Goal: Task Accomplishment & Management: Manage account settings

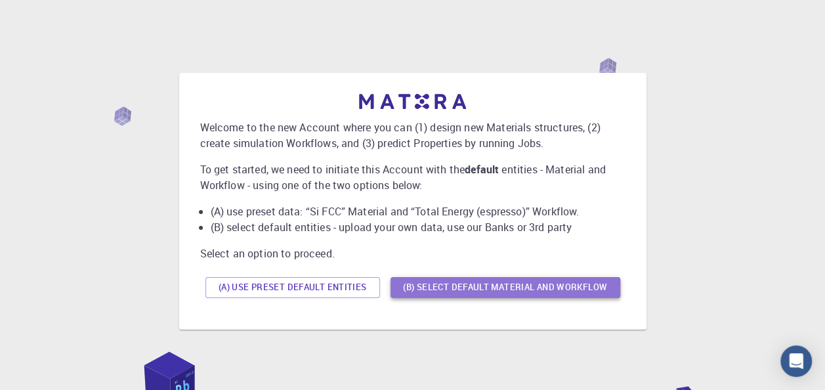
click at [439, 289] on button "(B) Select default material and workflow" at bounding box center [506, 287] width 230 height 21
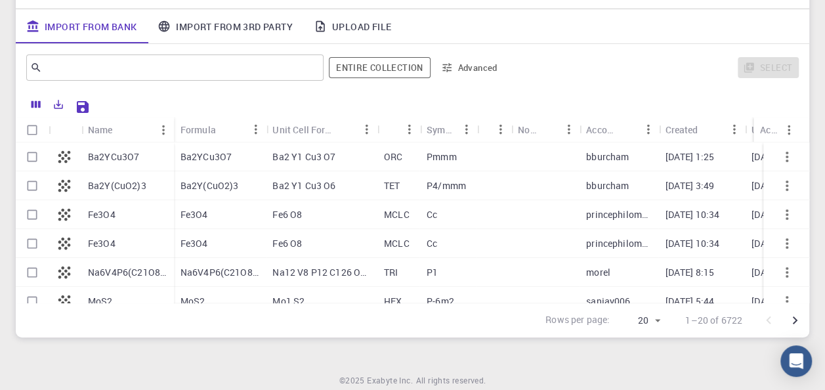
scroll to position [197, 0]
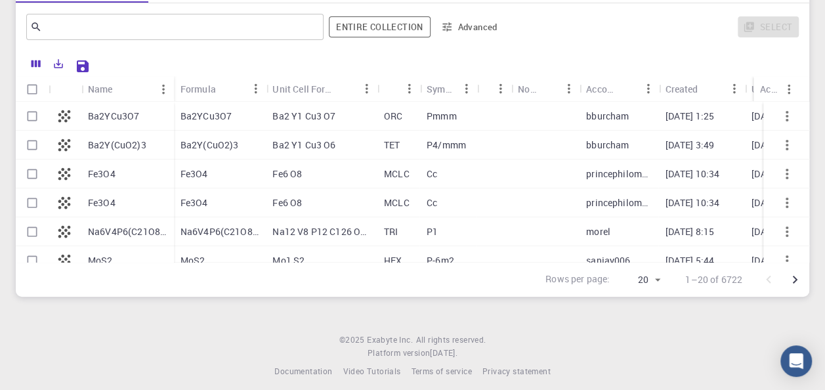
click at [481, 28] on button "Advanced" at bounding box center [470, 26] width 68 height 21
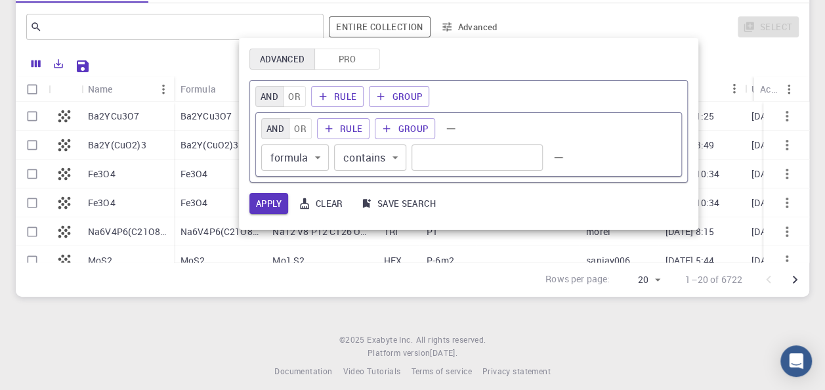
click at [570, 29] on div at bounding box center [412, 195] width 825 height 390
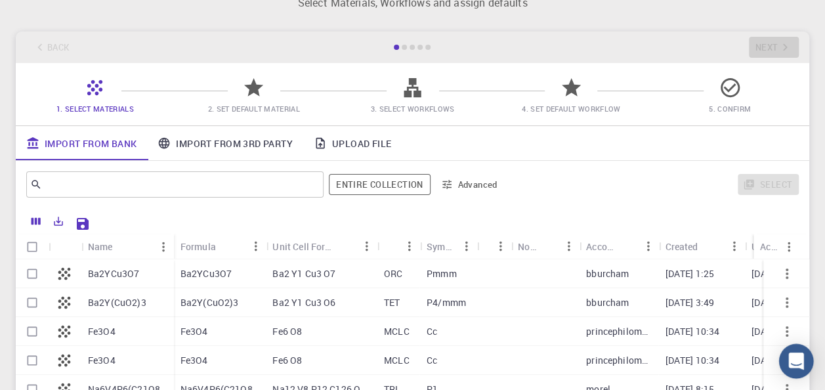
scroll to position [0, 0]
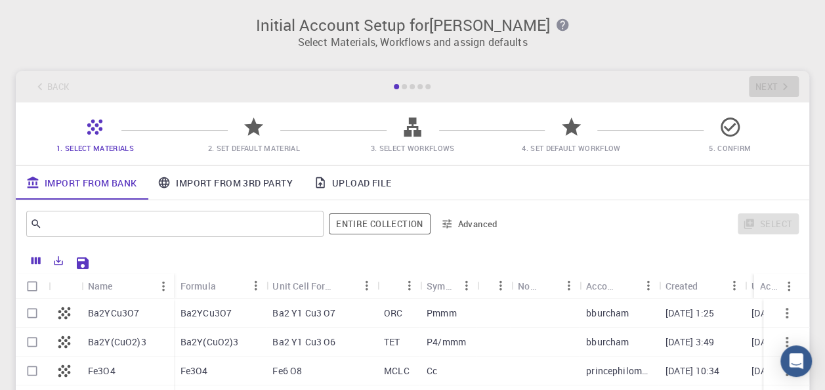
click at [556, 30] on icon "button" at bounding box center [562, 25] width 12 height 12
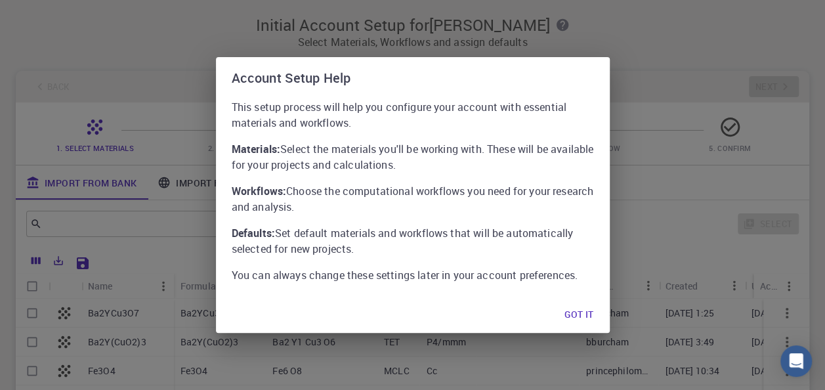
click at [572, 32] on div "Account Setup Help This setup process will help you configure your account with…" at bounding box center [412, 195] width 825 height 390
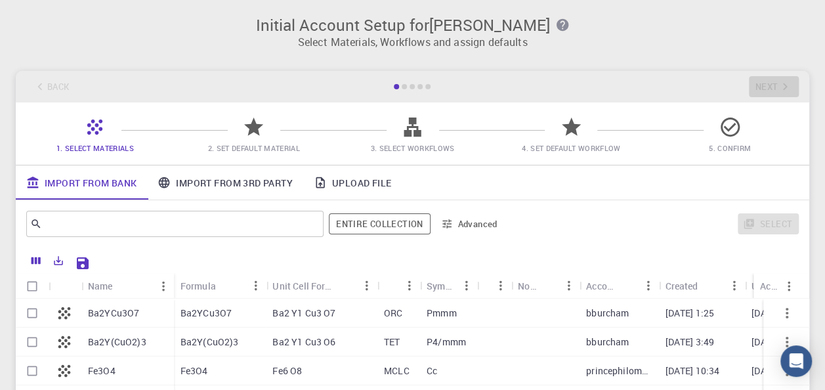
click at [760, 85] on div "Back Next" at bounding box center [413, 87] width 794 height 32
click at [29, 315] on input "Select row" at bounding box center [32, 313] width 25 height 25
checkbox input "true"
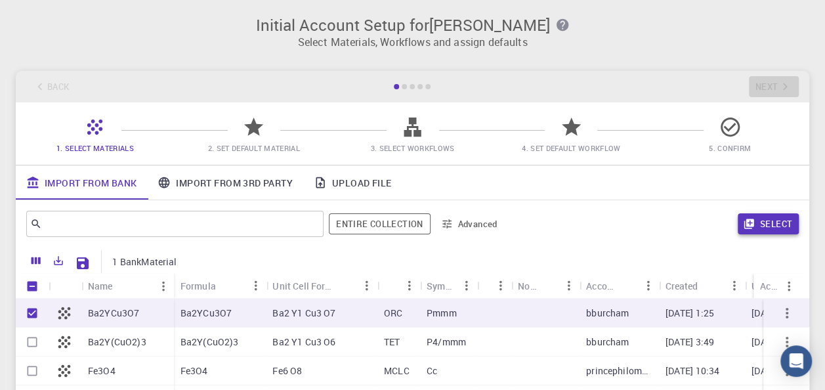
click at [747, 217] on button "Select" at bounding box center [768, 223] width 61 height 21
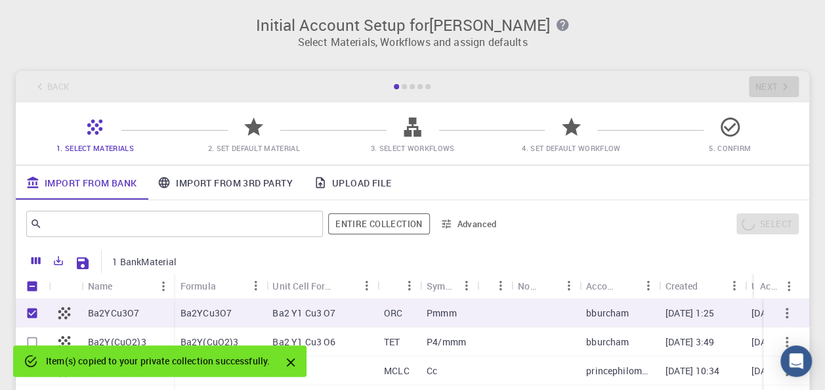
click at [293, 364] on icon "Close" at bounding box center [291, 363] width 9 height 9
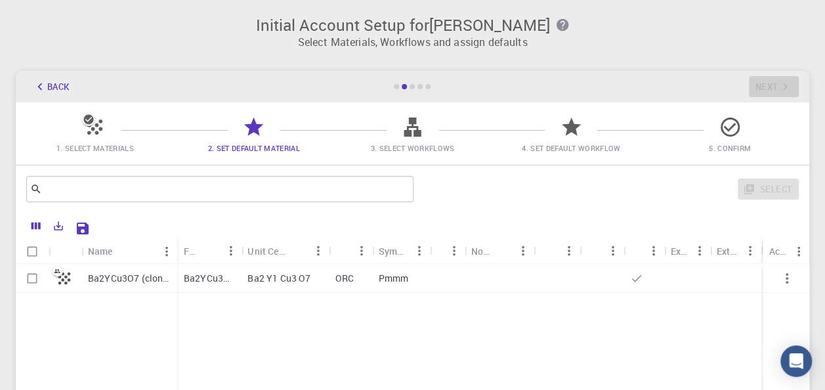
click at [35, 279] on input "Select row" at bounding box center [32, 278] width 25 height 25
checkbox input "true"
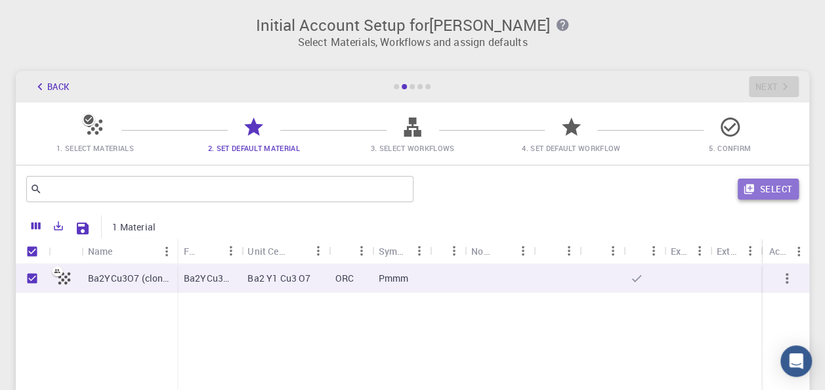
click at [774, 188] on button "Select" at bounding box center [768, 189] width 61 height 21
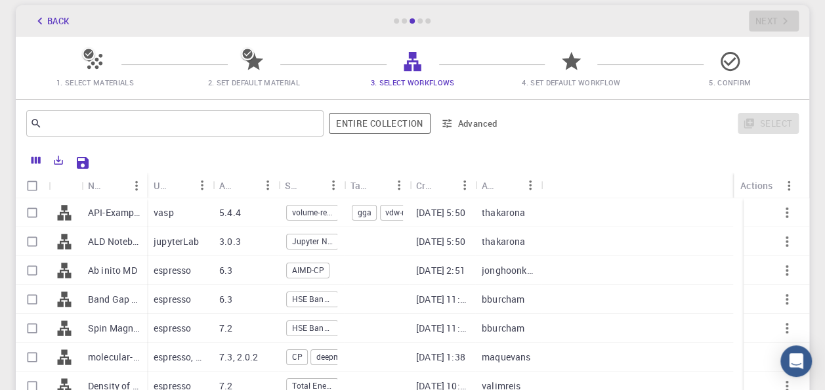
scroll to position [131, 0]
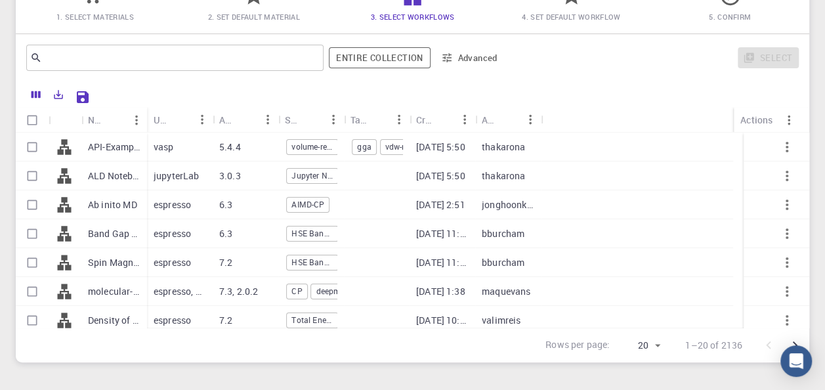
click at [32, 290] on input "Select row" at bounding box center [32, 291] width 25 height 25
checkbox input "true"
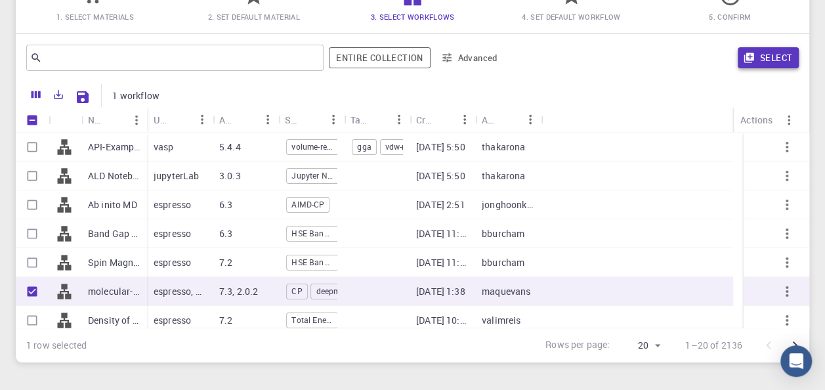
click at [785, 61] on button "Select" at bounding box center [768, 57] width 61 height 21
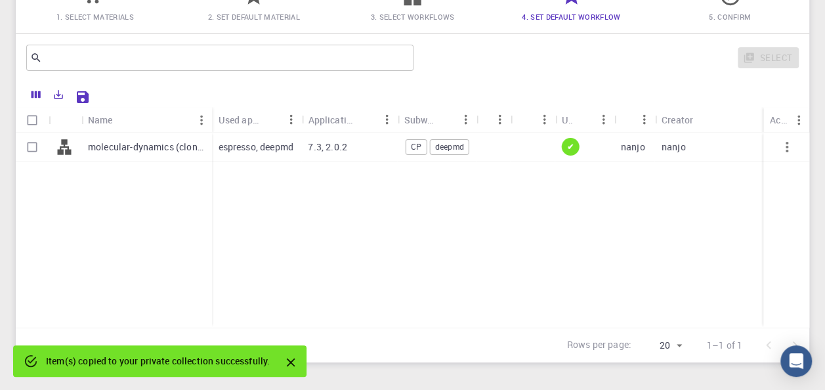
click at [37, 145] on input "Select row" at bounding box center [32, 147] width 25 height 25
checkbox input "true"
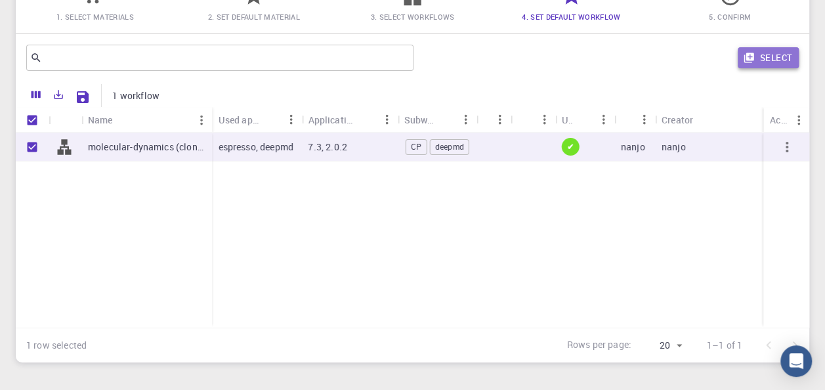
click at [774, 60] on button "Select" at bounding box center [768, 57] width 61 height 21
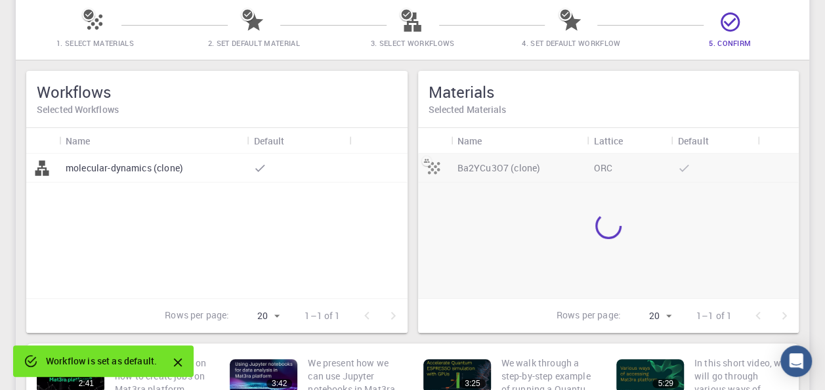
scroll to position [66, 0]
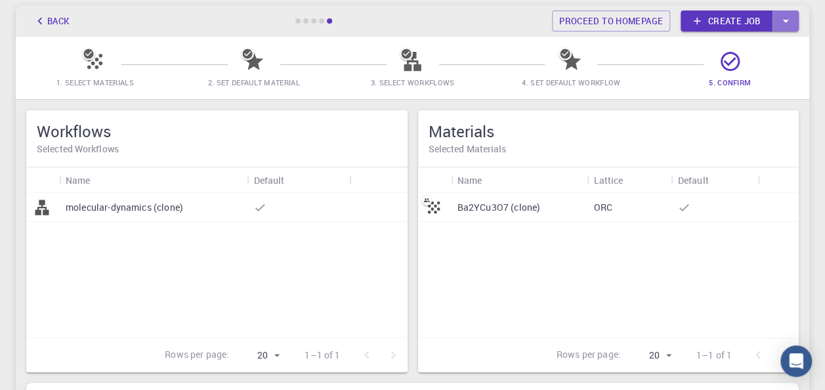
click at [791, 23] on icon "button" at bounding box center [786, 21] width 14 height 14
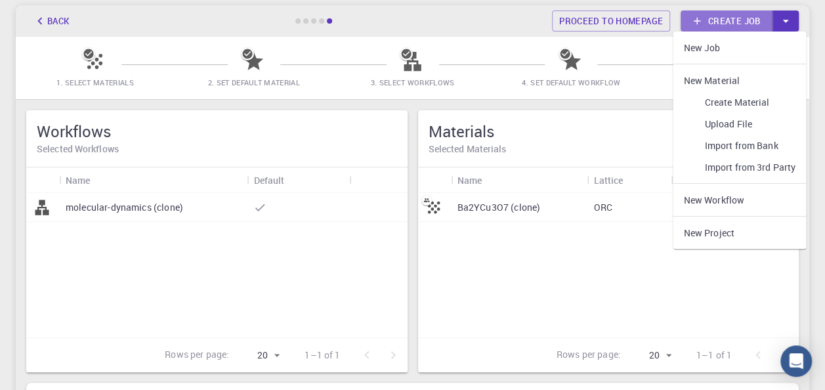
click at [737, 21] on link "Create job" at bounding box center [727, 21] width 92 height 21
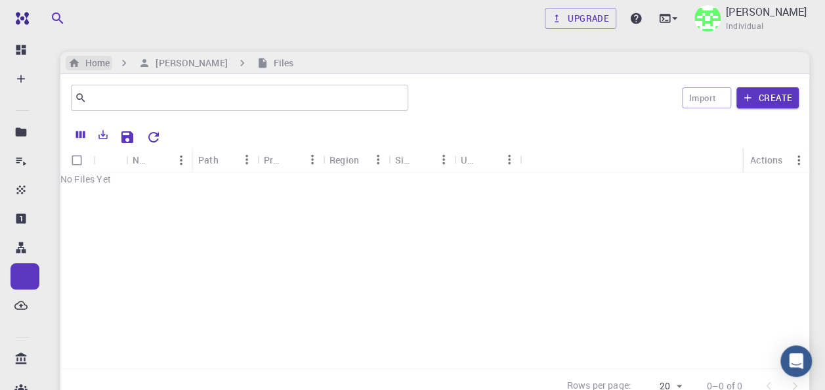
click at [104, 64] on h6 "Home" at bounding box center [95, 63] width 30 height 14
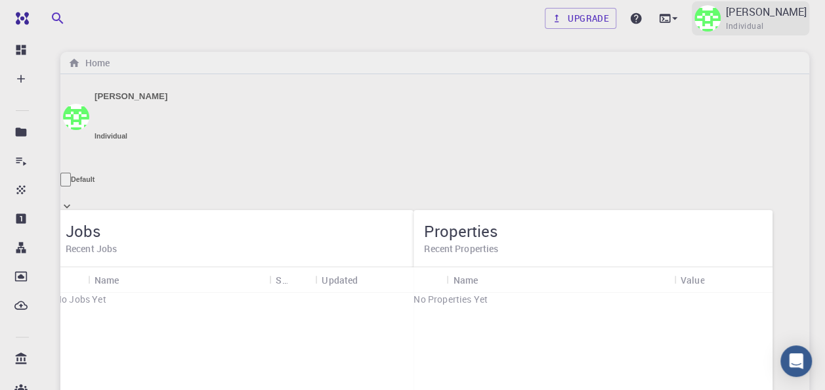
click at [721, 21] on img at bounding box center [708, 18] width 26 height 26
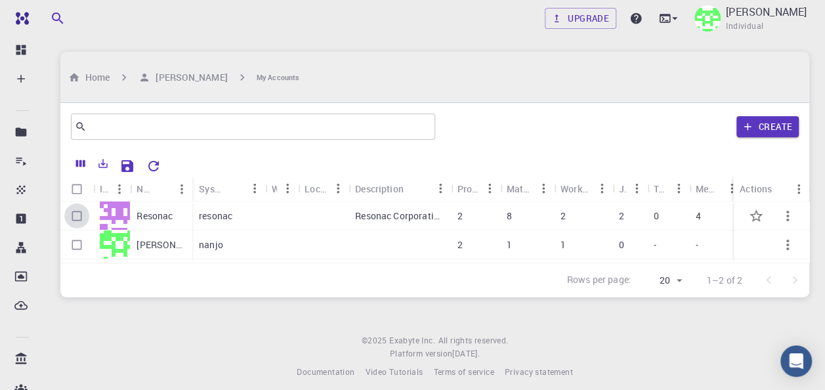
click at [77, 204] on input "Select row" at bounding box center [76, 216] width 25 height 25
checkbox input "true"
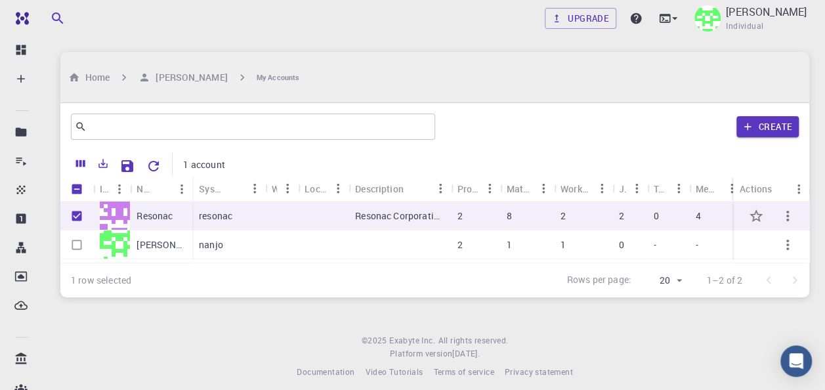
click at [167, 209] on p "Resonac" at bounding box center [155, 215] width 36 height 13
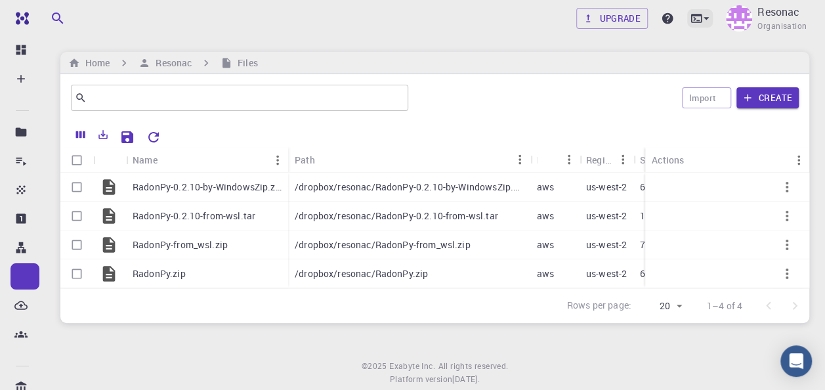
click at [709, 22] on icon at bounding box center [706, 18] width 13 height 13
click at [494, 62] on div "Home Resonac Files" at bounding box center [434, 63] width 749 height 22
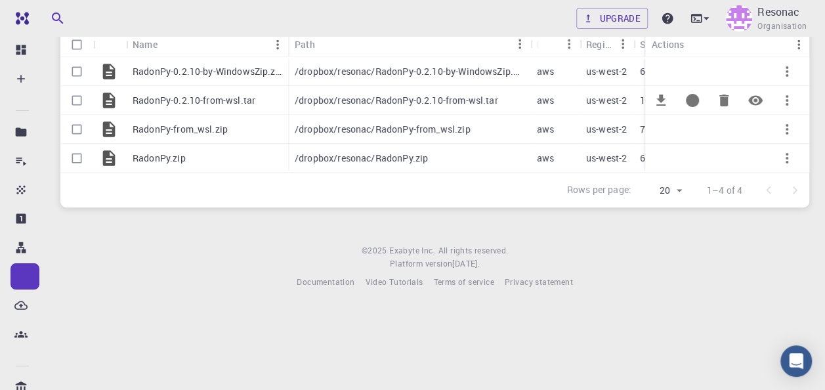
scroll to position [50, 0]
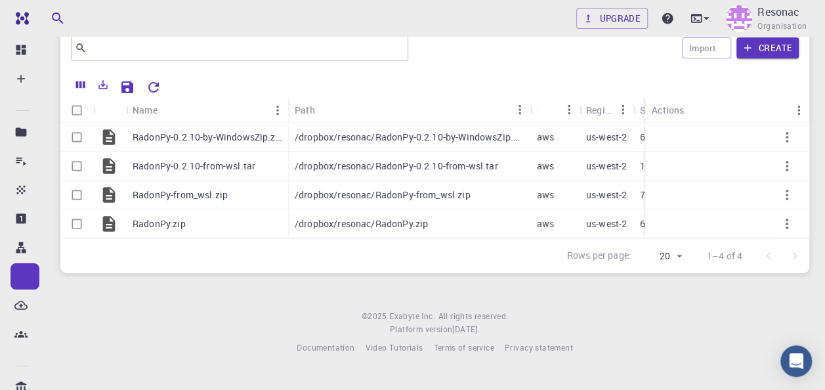
click at [151, 87] on icon "Reset Explorer Settings" at bounding box center [154, 87] width 16 height 16
click at [159, 81] on icon "Reset Explorer Settings" at bounding box center [154, 87] width 16 height 16
click at [155, 82] on icon "Reset Explorer Settings" at bounding box center [153, 87] width 11 height 11
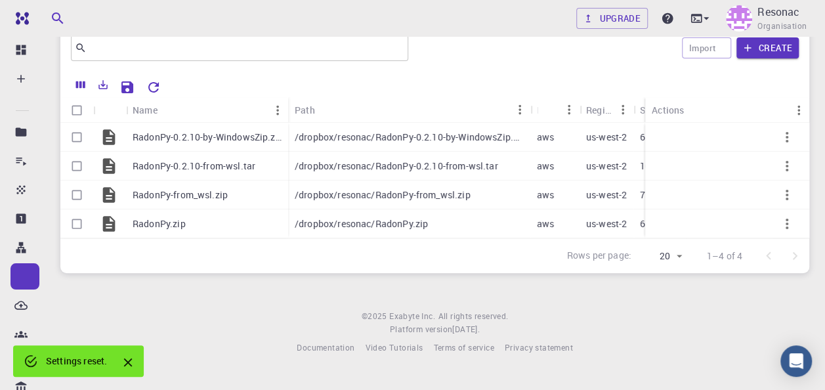
scroll to position [116, 0]
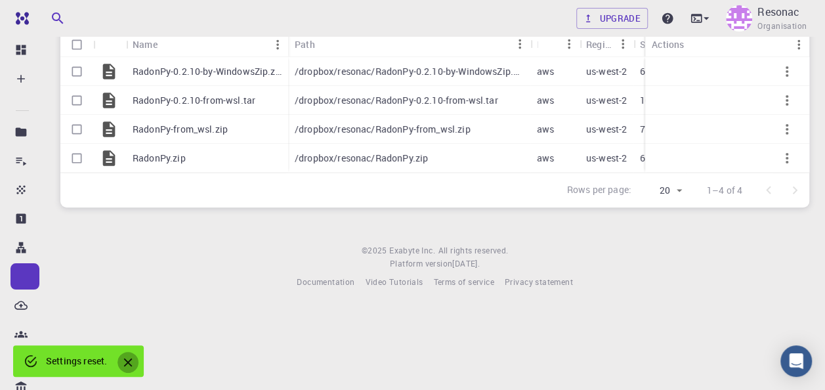
click at [133, 359] on icon "Close" at bounding box center [128, 363] width 9 height 9
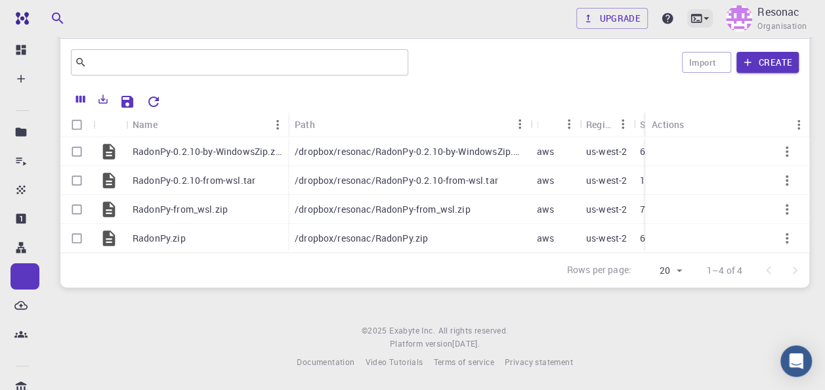
click at [707, 22] on icon at bounding box center [706, 18] width 13 height 13
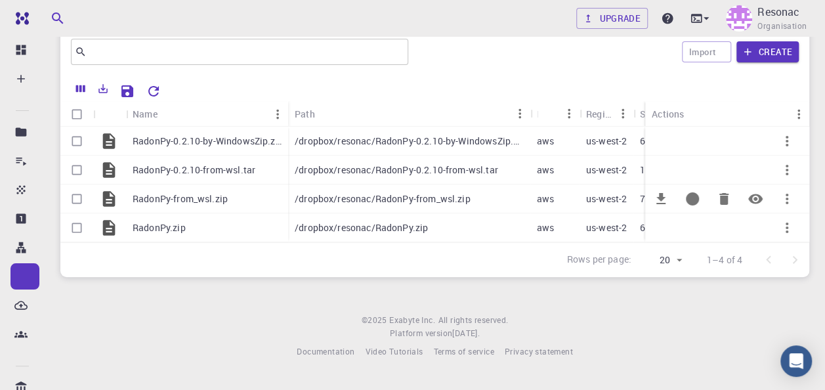
scroll to position [0, 0]
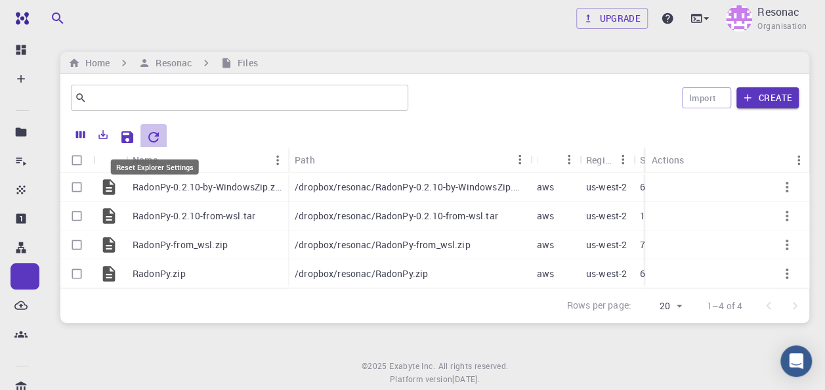
click at [156, 135] on icon "Reset Explorer Settings" at bounding box center [153, 137] width 11 height 11
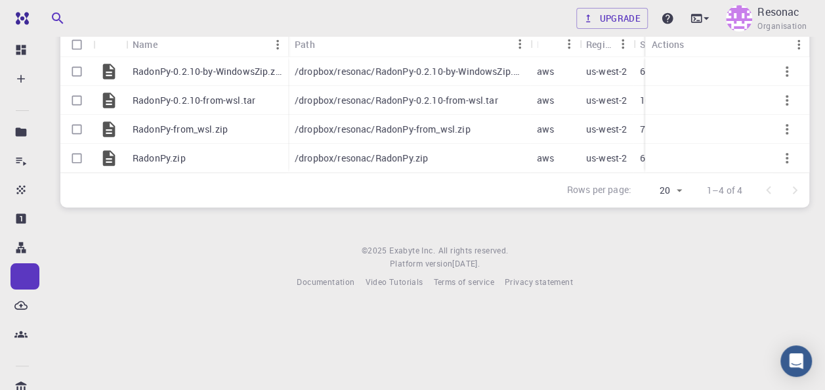
scroll to position [50, 0]
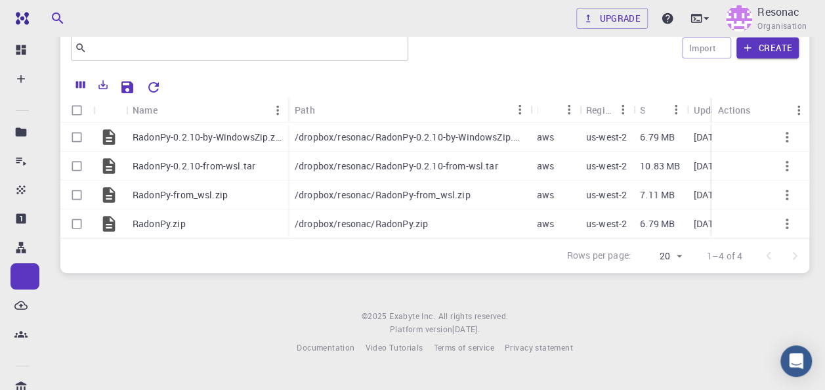
drag, startPoint x: 647, startPoint y: 108, endPoint x: 714, endPoint y: 108, distance: 66.3
click at [714, 108] on div "Actions" at bounding box center [710, 110] width 13 height 26
click at [159, 81] on icon "Reset Explorer Settings" at bounding box center [154, 87] width 16 height 16
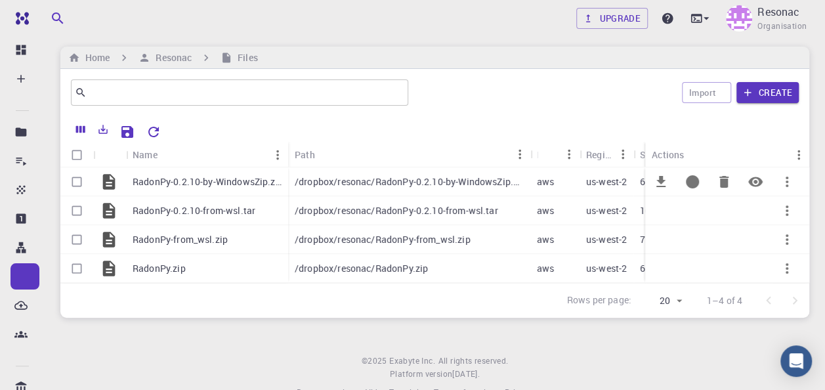
scroll to position [0, 0]
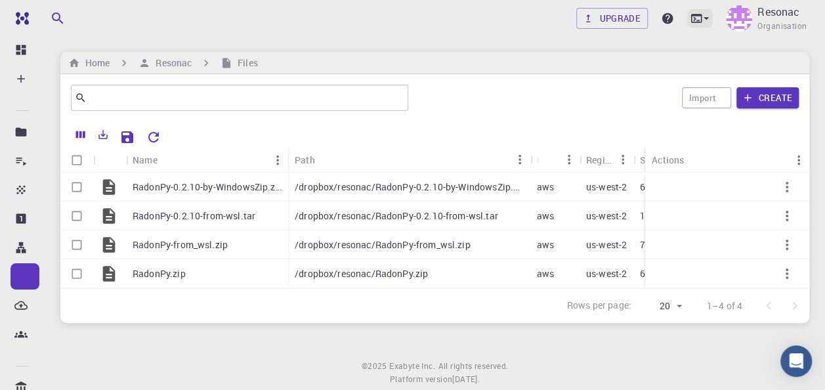
click at [699, 21] on icon at bounding box center [696, 18] width 13 height 13
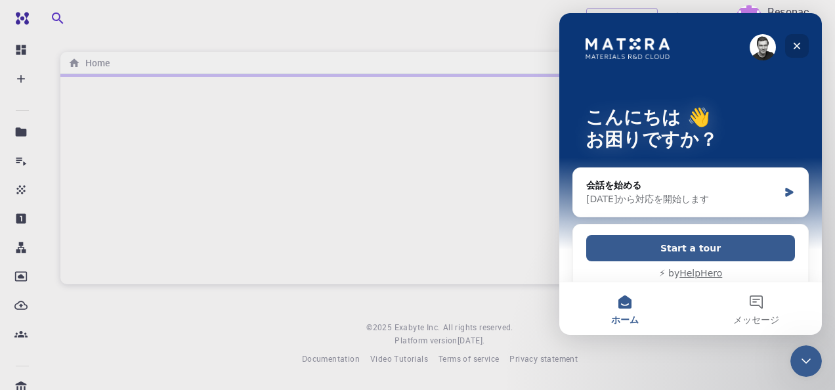
click at [797, 47] on icon "クローズ" at bounding box center [797, 46] width 11 height 11
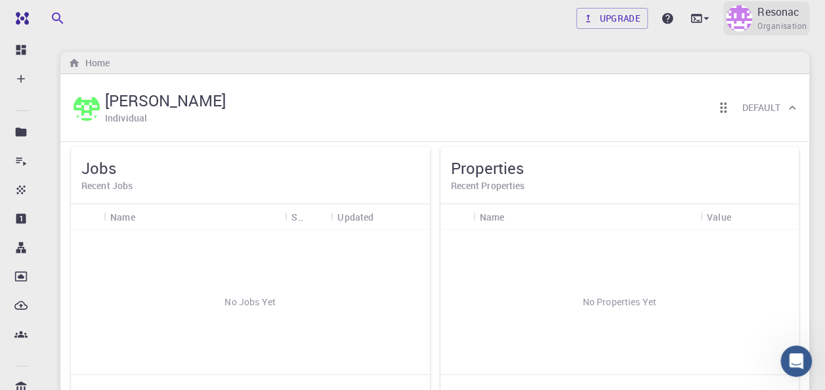
click at [751, 21] on img at bounding box center [739, 18] width 26 height 26
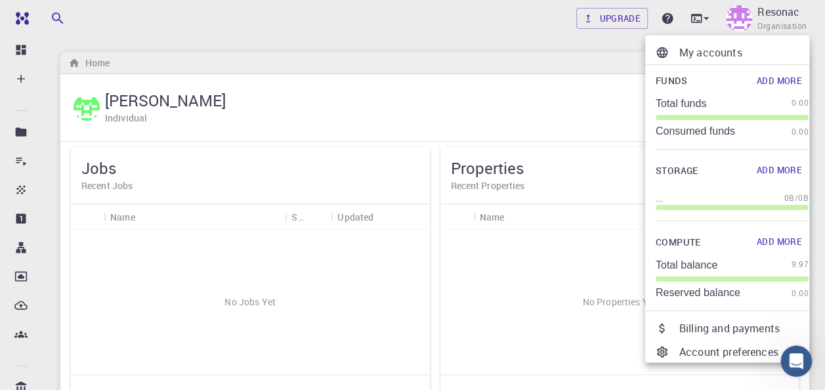
click at [699, 17] on div at bounding box center [412, 195] width 825 height 390
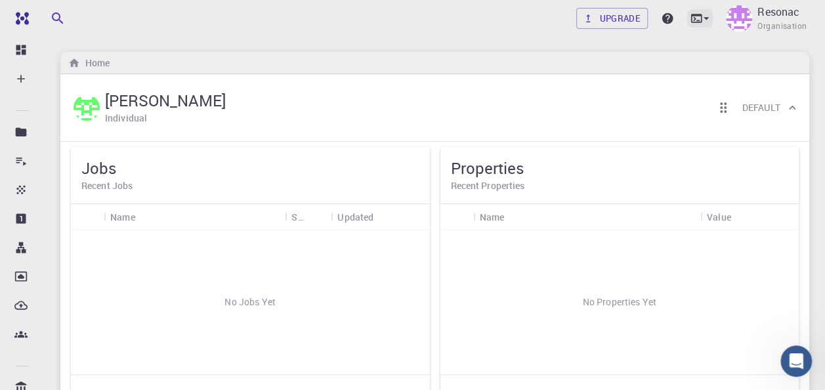
click at [705, 20] on icon at bounding box center [706, 18] width 13 height 13
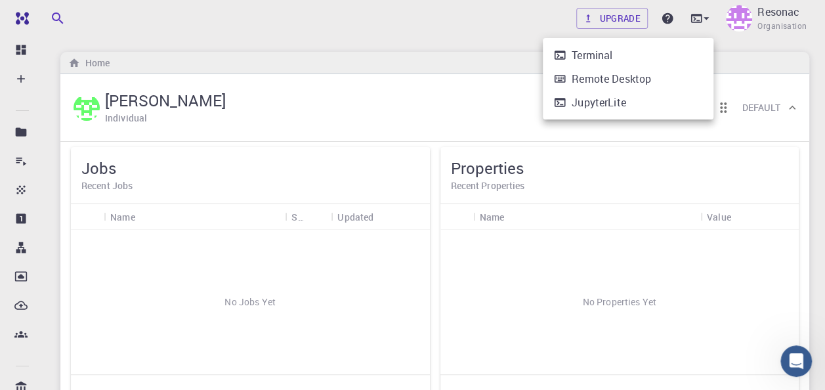
click at [678, 55] on li "Terminal" at bounding box center [628, 55] width 171 height 24
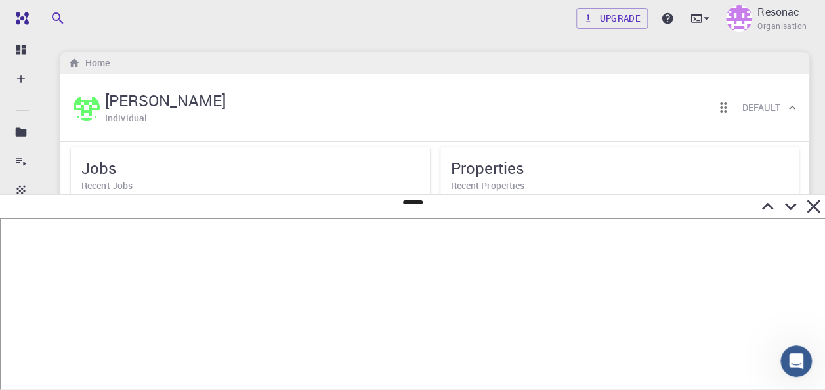
click at [817, 211] on icon at bounding box center [813, 206] width 23 height 23
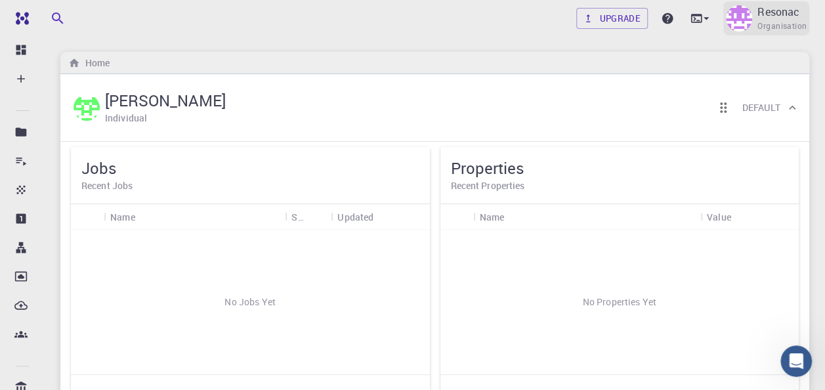
click at [775, 15] on p "Resonac" at bounding box center [779, 12] width 42 height 16
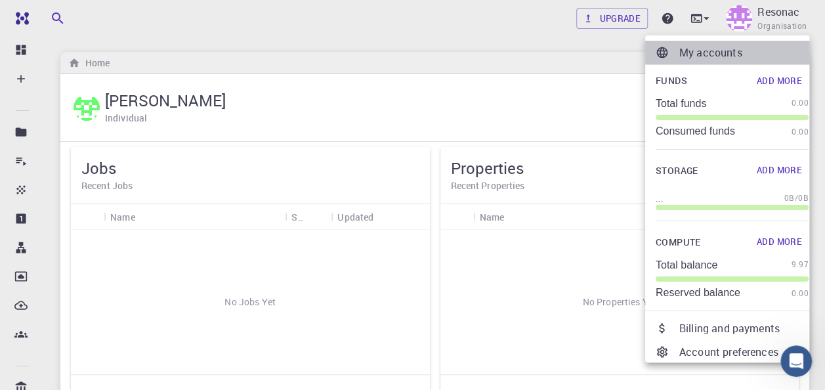
click at [730, 46] on p "My accounts" at bounding box center [744, 53] width 129 height 16
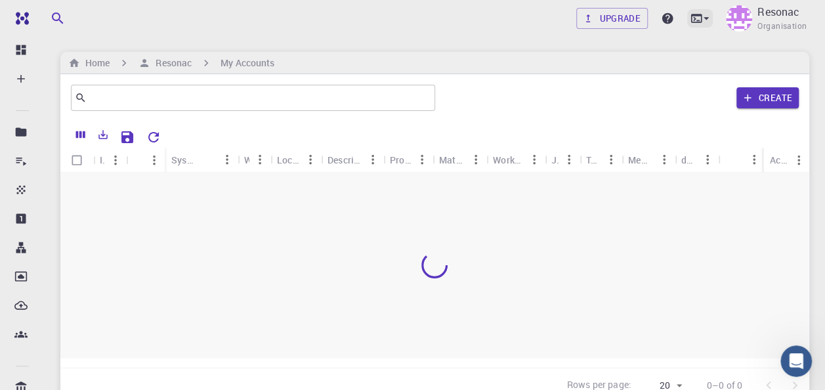
click at [706, 21] on icon at bounding box center [706, 18] width 13 height 13
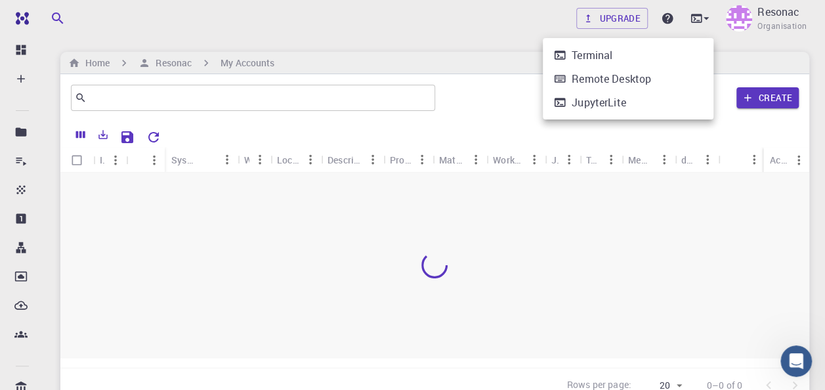
click at [690, 47] on li "Terminal" at bounding box center [628, 55] width 171 height 24
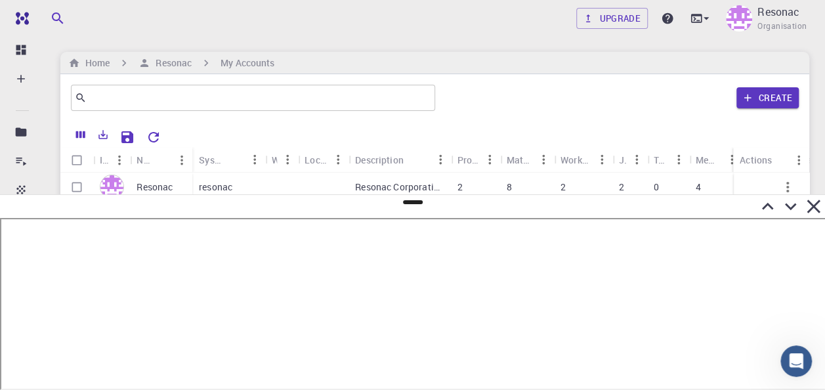
click at [812, 206] on icon at bounding box center [813, 206] width 13 height 13
